Goal: Information Seeking & Learning: Learn about a topic

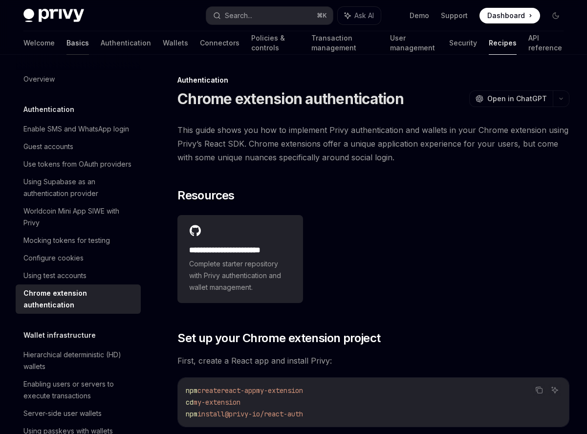
click at [67, 43] on link "Basics" at bounding box center [78, 42] width 23 height 23
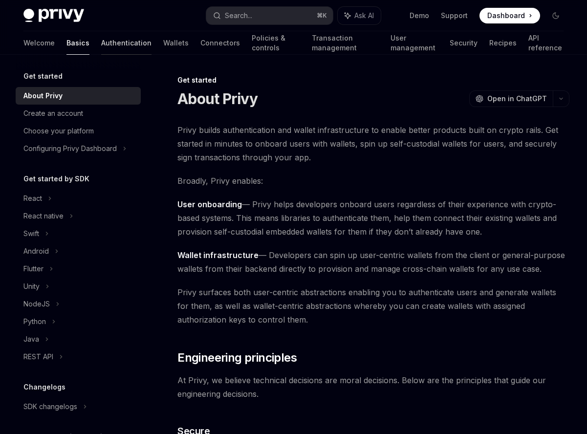
click at [101, 41] on link "Authentication" at bounding box center [126, 42] width 50 height 23
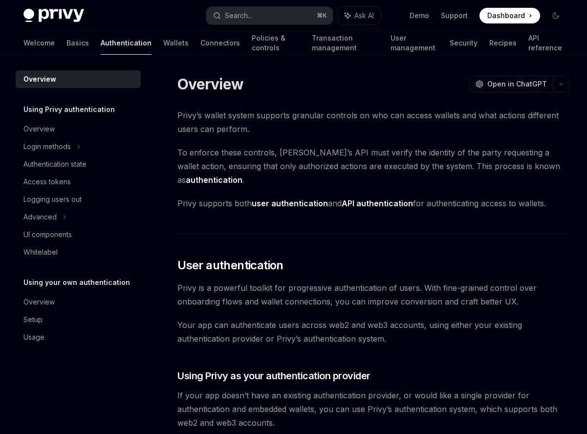
click at [67, 43] on link "Basics" at bounding box center [78, 42] width 23 height 23
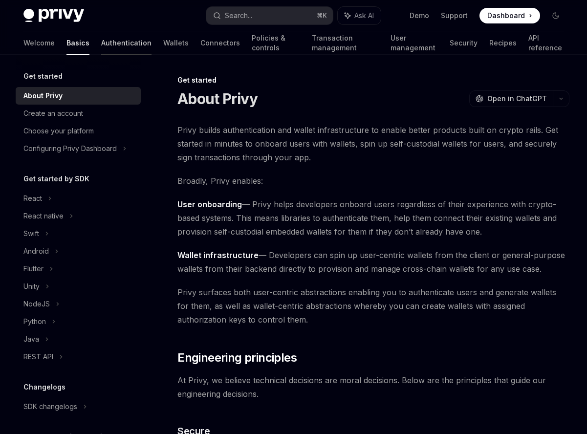
click at [101, 45] on link "Authentication" at bounding box center [126, 42] width 50 height 23
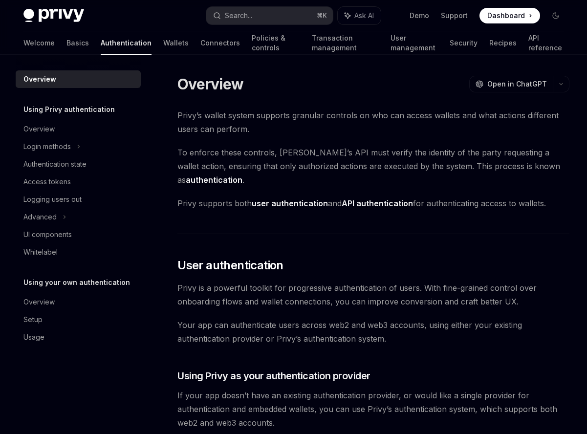
click at [142, 42] on div "Welcome Basics Authentication Wallets Connectors Policies & controls Transactio…" at bounding box center [293, 42] width 541 height 23
click at [163, 46] on link "Wallets" at bounding box center [175, 42] width 25 height 23
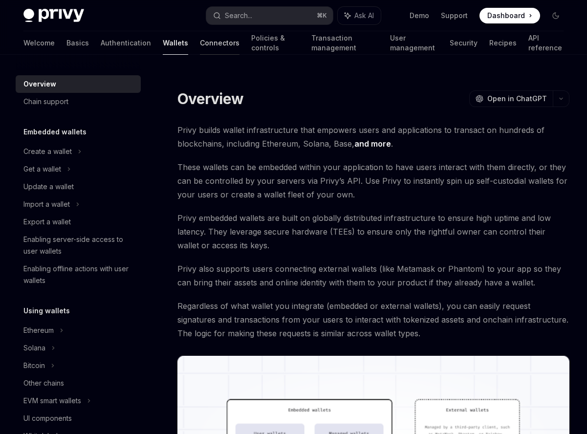
click at [200, 44] on link "Connectors" at bounding box center [220, 42] width 40 height 23
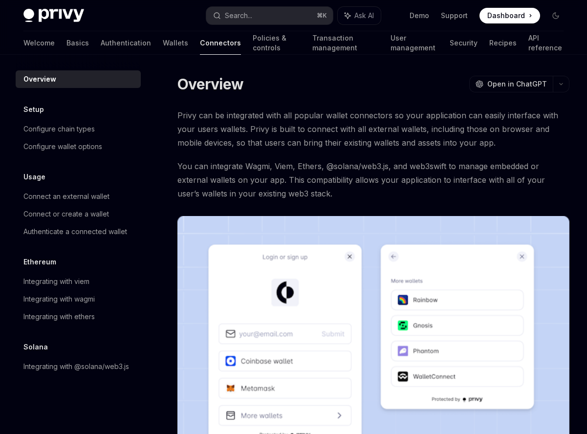
click at [200, 45] on div "Welcome Basics Authentication Wallets Connectors Policies & controls Transactio…" at bounding box center [293, 42] width 541 height 23
click at [253, 43] on link "Policies & controls" at bounding box center [277, 42] width 48 height 23
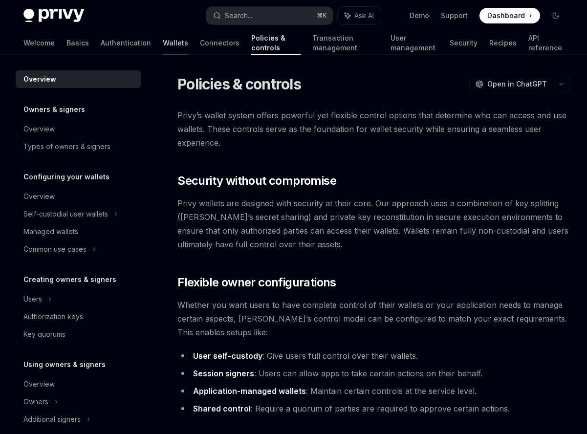
click at [163, 40] on link "Wallets" at bounding box center [175, 42] width 25 height 23
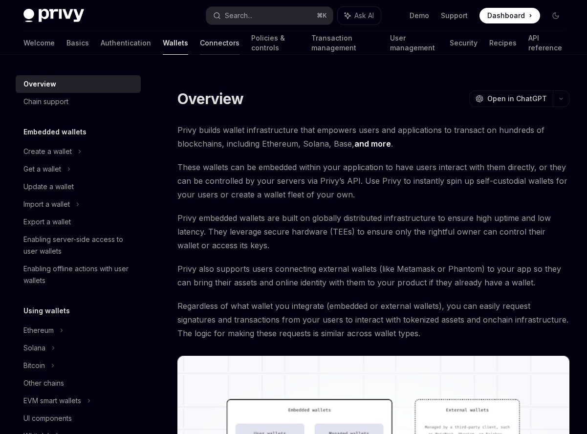
click at [200, 48] on link "Connectors" at bounding box center [220, 42] width 40 height 23
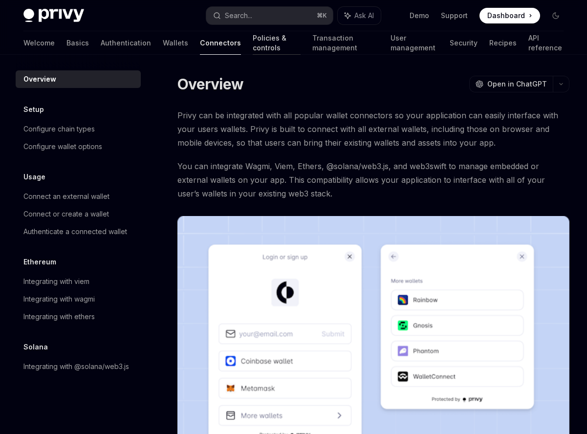
click at [253, 46] on link "Policies & controls" at bounding box center [277, 42] width 48 height 23
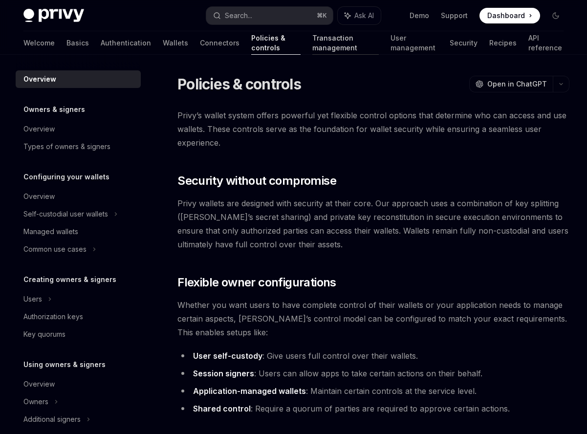
click at [313, 48] on link "Transaction management" at bounding box center [346, 42] width 67 height 23
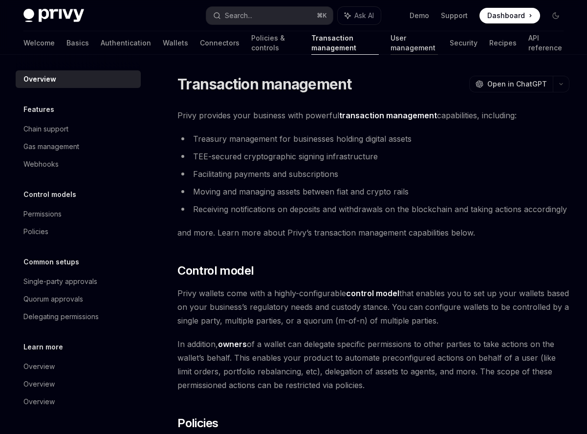
click at [391, 48] on link "User management" at bounding box center [414, 42] width 47 height 23
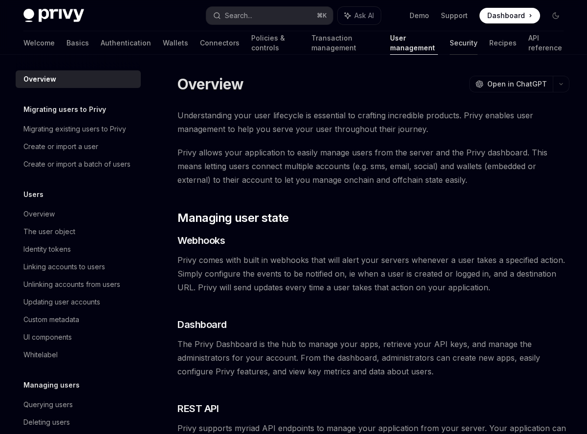
click at [457, 45] on link "Security" at bounding box center [464, 42] width 28 height 23
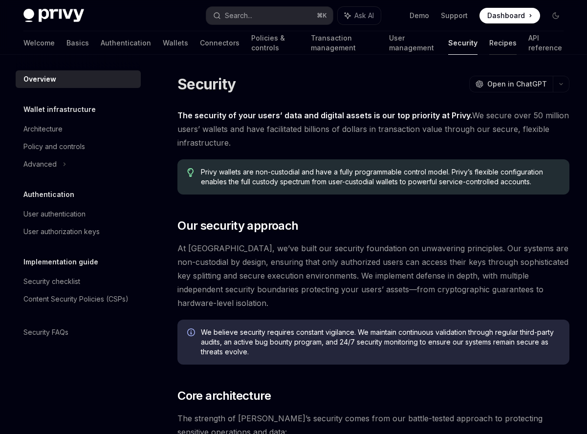
click at [501, 43] on link "Recipes" at bounding box center [503, 42] width 27 height 23
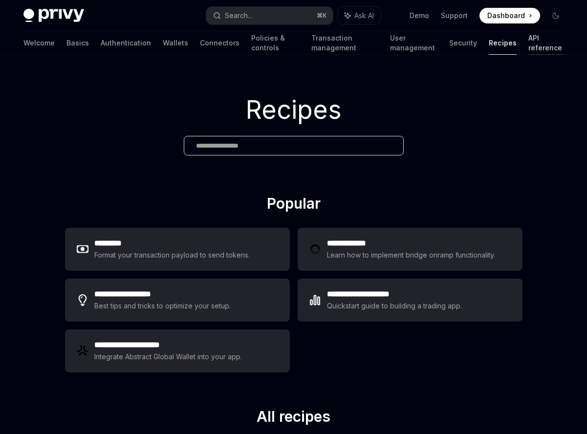
click at [534, 44] on link "API reference" at bounding box center [546, 42] width 35 height 23
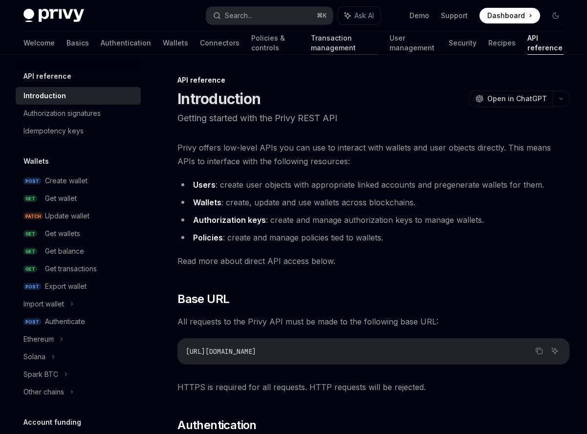
click at [311, 40] on link "Transaction management" at bounding box center [344, 42] width 67 height 23
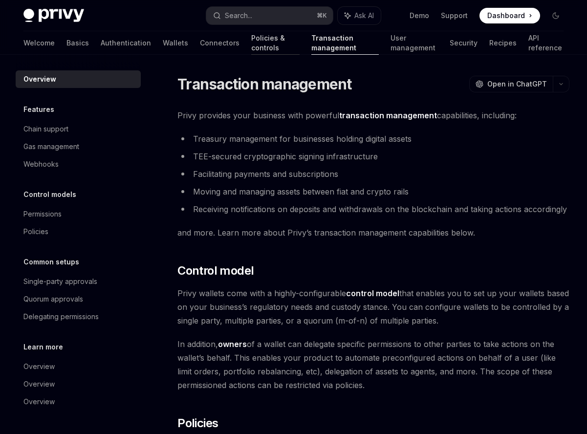
click at [251, 41] on link "Policies & controls" at bounding box center [275, 42] width 48 height 23
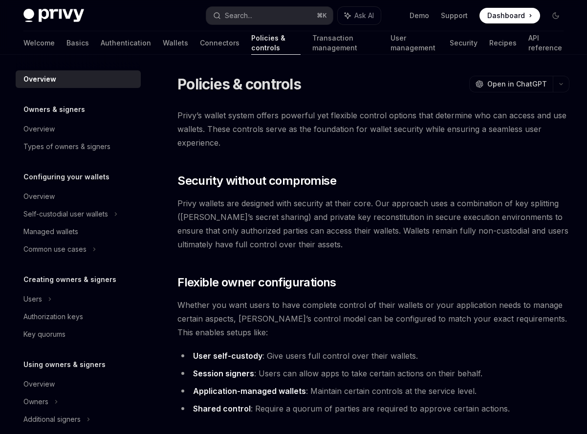
click at [200, 39] on link "Connectors" at bounding box center [220, 42] width 40 height 23
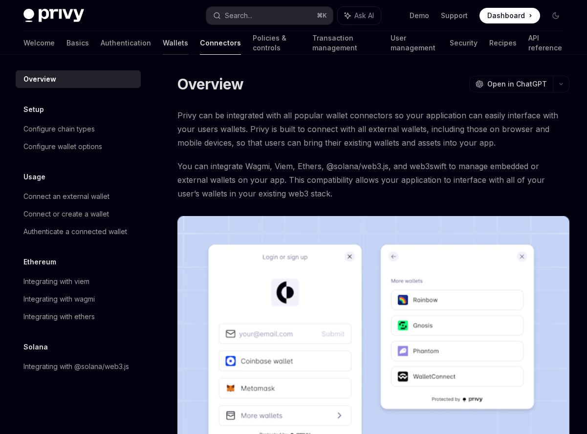
click at [163, 43] on link "Wallets" at bounding box center [175, 42] width 25 height 23
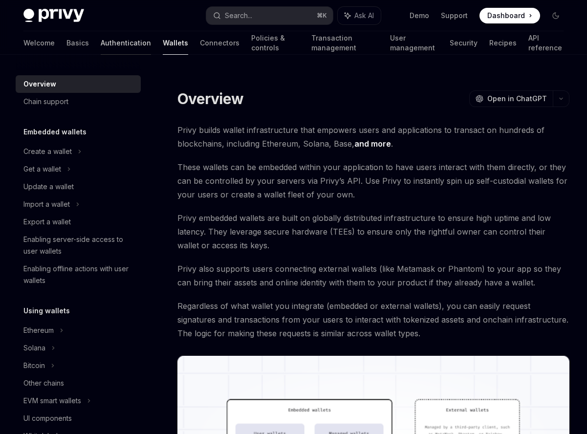
click at [101, 43] on link "Authentication" at bounding box center [126, 42] width 50 height 23
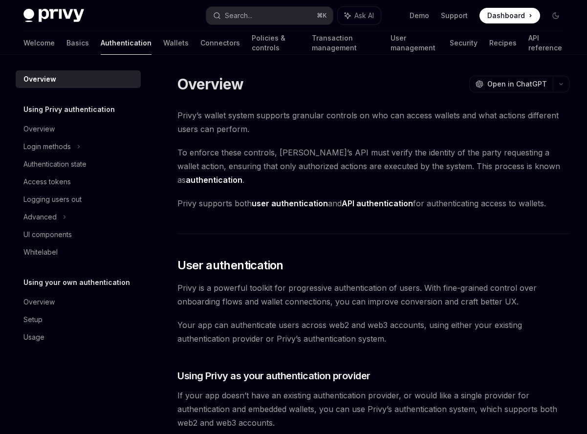
click at [67, 45] on link "Basics" at bounding box center [78, 42] width 23 height 23
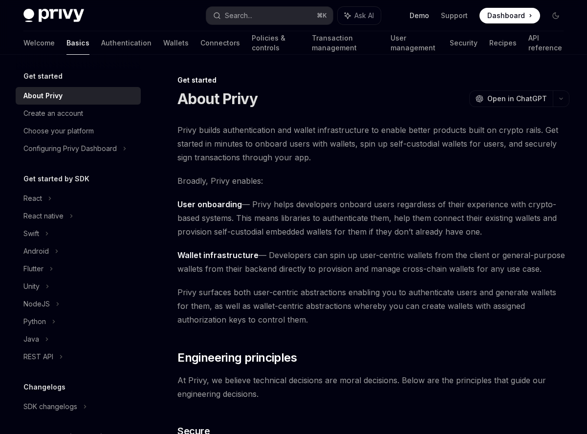
click at [417, 13] on link "Demo" at bounding box center [420, 16] width 20 height 10
click at [396, 11] on div "Demo Support Dashboard Dashboard" at bounding box center [476, 16] width 175 height 16
click at [395, 13] on div "Demo Support Dashboard Dashboard" at bounding box center [476, 16] width 175 height 16
click at [391, 54] on div at bounding box center [414, 54] width 47 height 1
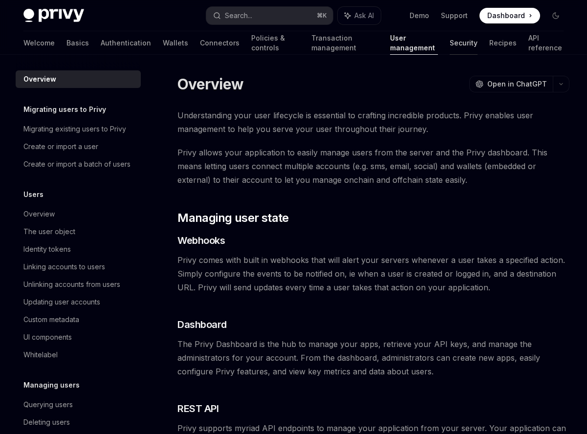
click at [457, 40] on link "Security" at bounding box center [464, 42] width 28 height 23
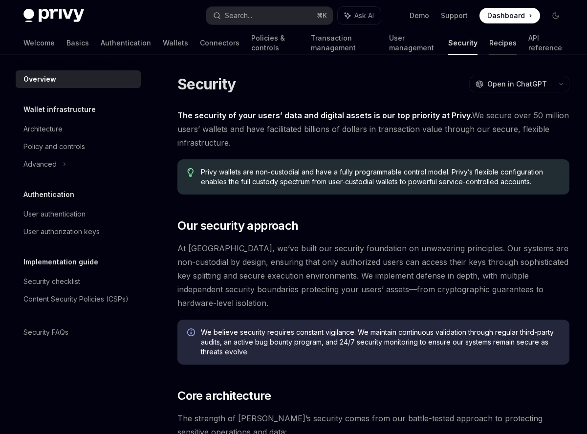
click at [490, 45] on link "Recipes" at bounding box center [503, 42] width 27 height 23
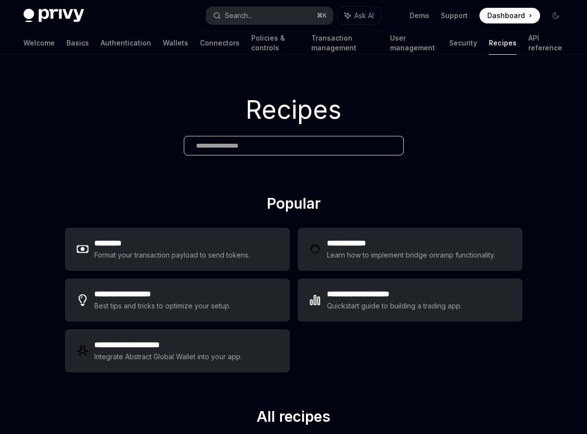
click at [489, 45] on link "Recipes" at bounding box center [503, 42] width 28 height 23
click at [529, 50] on link "API reference" at bounding box center [546, 42] width 35 height 23
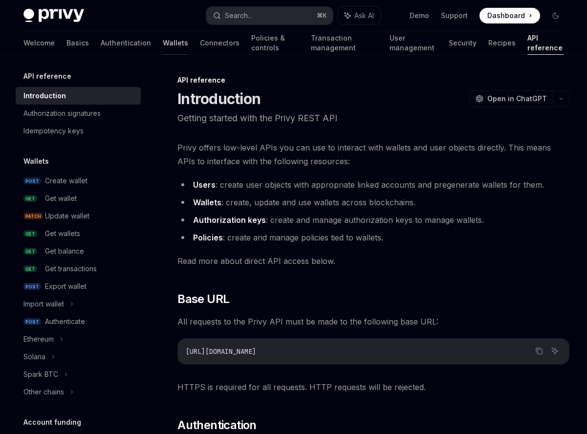
scroll to position [1, 0]
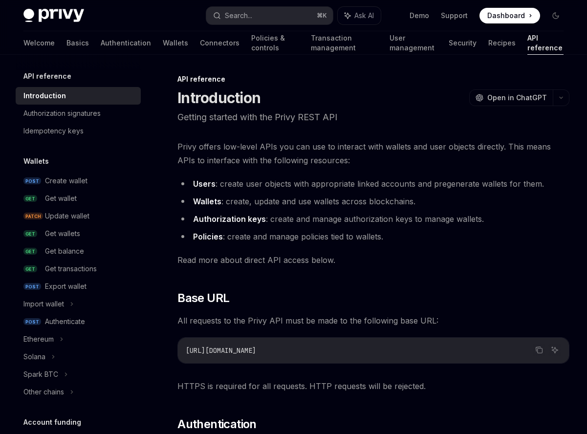
click at [62, 30] on div "Privy Docs home page Search... ⌘ K Ask AI Demo Support Dashboard Dashboard Sear…" at bounding box center [293, 15] width 541 height 31
click at [52, 38] on div "Welcome Basics Authentication Wallets Connectors Policies & controls Transactio…" at bounding box center [293, 42] width 541 height 23
click at [67, 39] on link "Basics" at bounding box center [78, 42] width 23 height 23
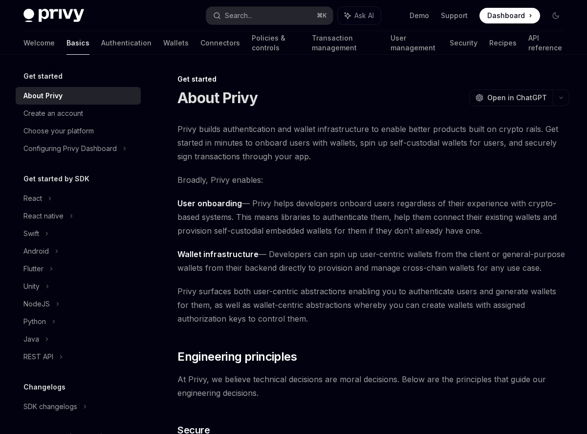
click at [47, 43] on div "Welcome Basics Authentication Wallets Connectors Policies & controls Transactio…" at bounding box center [293, 42] width 541 height 23
click at [103, 42] on link "Authentication" at bounding box center [126, 42] width 50 height 23
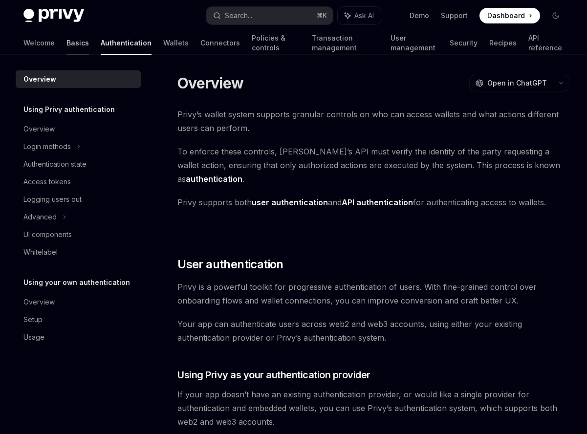
click at [67, 45] on link "Basics" at bounding box center [78, 42] width 23 height 23
type textarea "*"
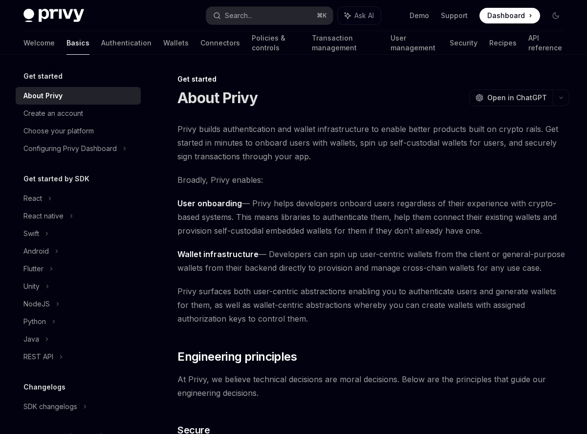
drag, startPoint x: 150, startPoint y: 16, endPoint x: 155, endPoint y: 12, distance: 6.3
click at [150, 15] on div "Privy Docs home page" at bounding box center [110, 16] width 175 height 14
